Goal: Obtain resource: Download file/media

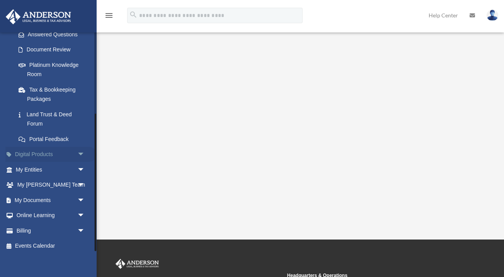
scroll to position [129, 0]
click at [53, 168] on link "My Entities arrow_drop_down" at bounding box center [50, 169] width 91 height 15
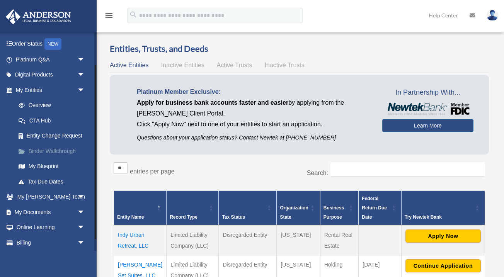
scroll to position [56, 0]
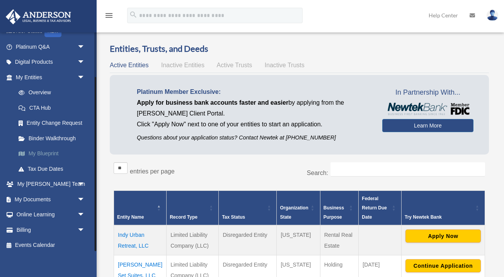
click at [58, 152] on link "My Blueprint" at bounding box center [54, 153] width 86 height 15
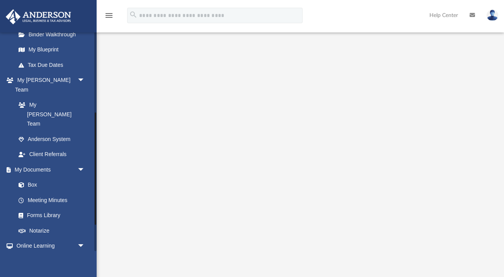
scroll to position [176, 0]
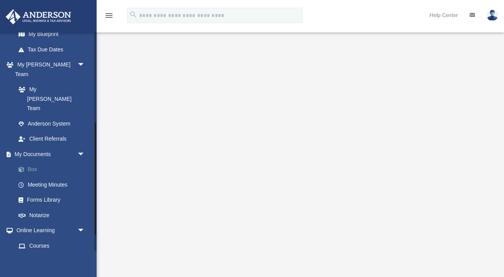
click at [37, 162] on link "Box" at bounding box center [54, 169] width 86 height 15
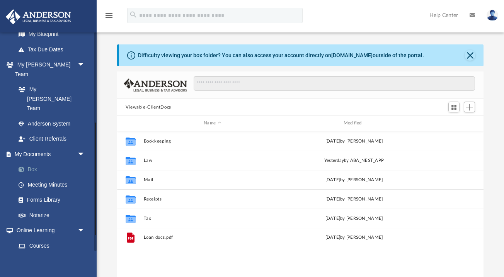
scroll to position [176, 366]
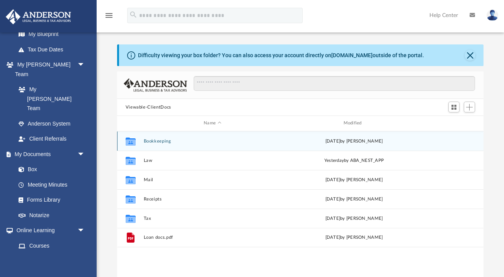
click at [143, 140] on button "Bookkeeping" at bounding box center [212, 141] width 138 height 5
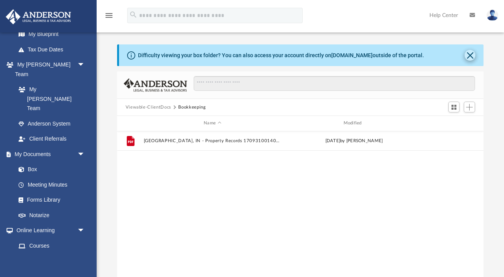
click at [469, 54] on button "Close" at bounding box center [470, 55] width 11 height 11
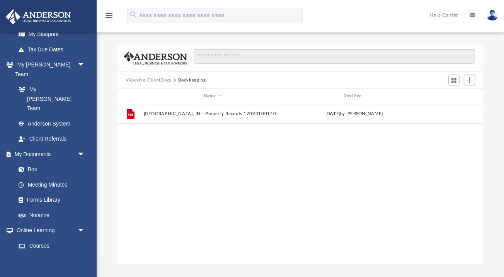
click at [148, 78] on button "Viewable-ClientDocs" at bounding box center [149, 80] width 46 height 7
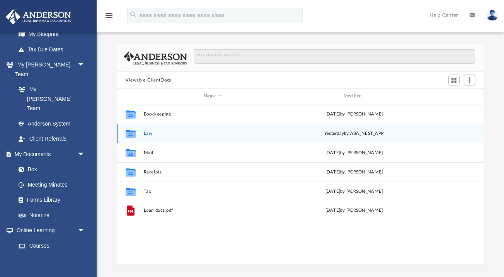
click at [139, 134] on div "Collaborated Folder" at bounding box center [130, 133] width 19 height 12
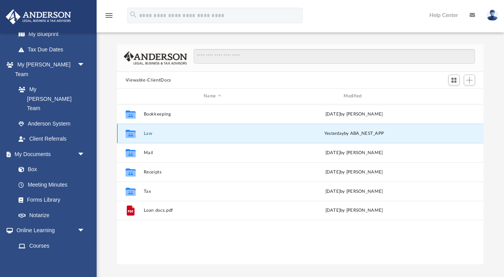
click at [150, 134] on button "Law" at bounding box center [212, 133] width 138 height 5
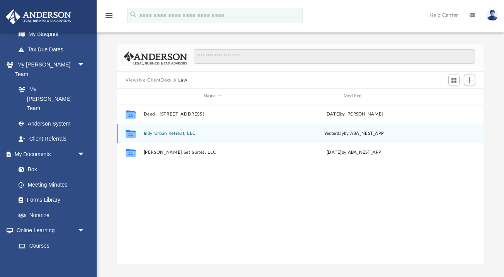
click at [157, 129] on div "Collaborated Folder Indy Urban Retreat, LLC yesterday by ABA_NEST_APP" at bounding box center [300, 133] width 367 height 19
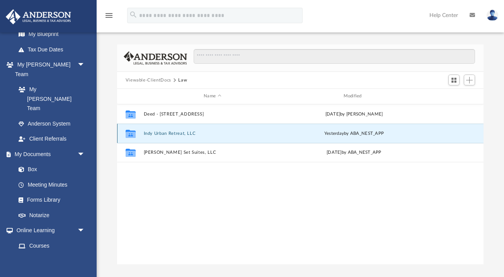
click at [157, 129] on div "Collaborated Folder Indy Urban Retreat, LLC yesterday by ABA_NEST_APP" at bounding box center [300, 133] width 367 height 19
click at [328, 134] on span "yesterday" at bounding box center [334, 133] width 20 height 4
click at [174, 135] on button "Indy Urban Retreat, LLC" at bounding box center [212, 133] width 138 height 5
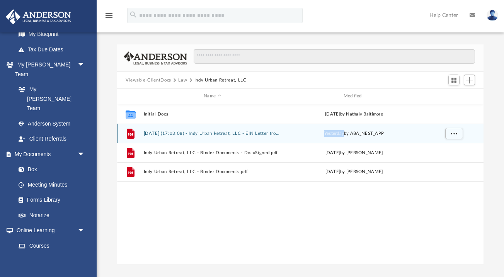
click at [174, 135] on button "2025.08.20 (17:03:08) - Indy Urban Retreat, LLC - EIN Letter from IRS.pdf" at bounding box center [212, 133] width 138 height 5
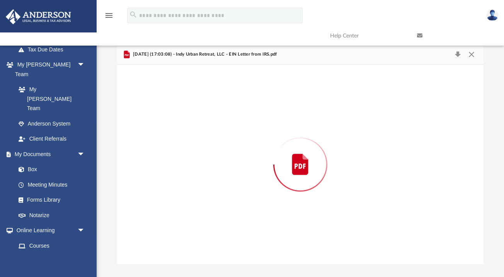
click at [174, 135] on div "Preview" at bounding box center [300, 164] width 367 height 199
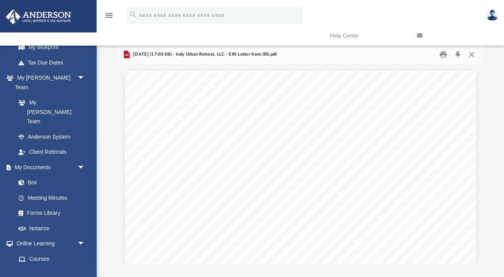
scroll to position [0, 0]
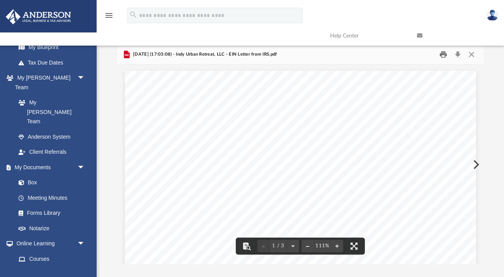
click at [442, 54] on button "Print" at bounding box center [443, 55] width 15 height 12
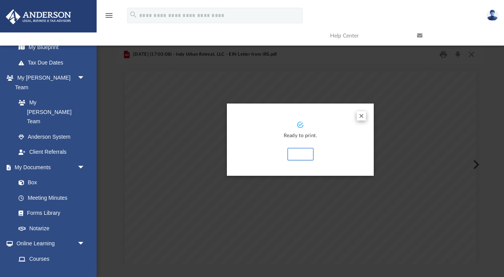
click at [360, 117] on button "Preview" at bounding box center [361, 115] width 9 height 9
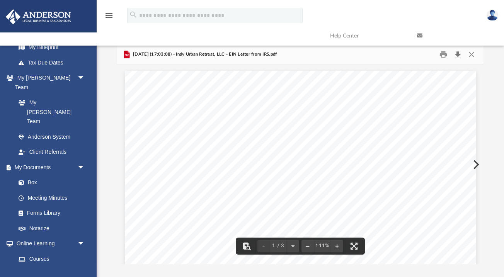
click at [458, 55] on button "Download" at bounding box center [458, 55] width 14 height 12
